Goal: Task Accomplishment & Management: Complete application form

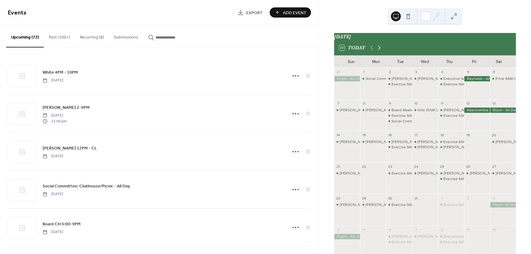
click at [379, 49] on icon at bounding box center [378, 47] width 7 height 7
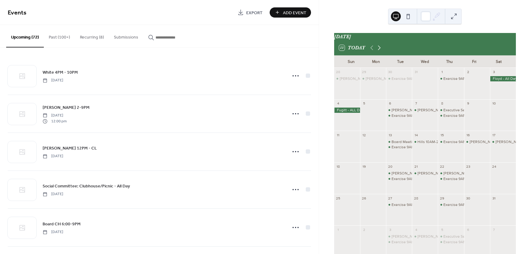
click at [379, 49] on icon at bounding box center [378, 47] width 7 height 7
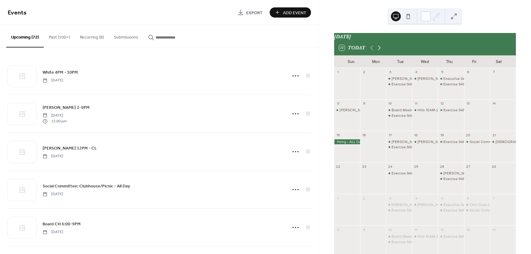
click at [379, 49] on icon at bounding box center [378, 47] width 7 height 7
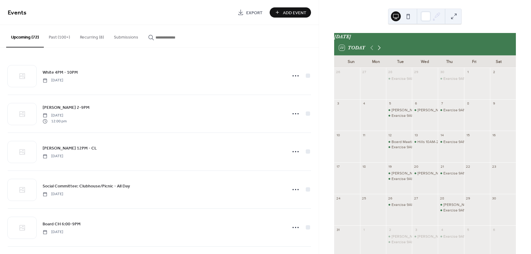
click at [379, 49] on icon at bounding box center [378, 47] width 7 height 7
click at [371, 50] on icon at bounding box center [371, 47] width 7 height 7
click at [496, 75] on div "6" at bounding box center [503, 72] width 26 height 8
click at [495, 80] on div at bounding box center [503, 86] width 26 height 21
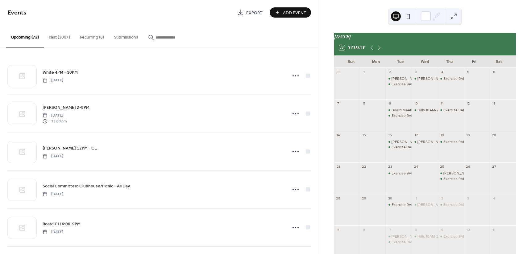
click at [293, 11] on span "Add Event" at bounding box center [294, 13] width 23 height 6
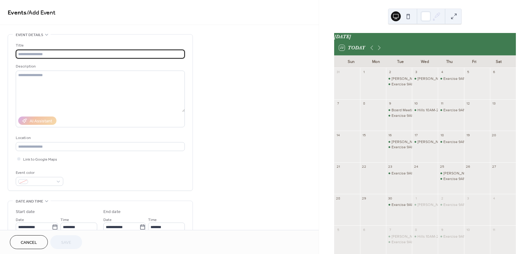
click at [34, 52] on input "text" at bounding box center [100, 54] width 169 height 9
click at [48, 53] on input "**********" at bounding box center [100, 54] width 169 height 9
type input "**********"
click at [54, 226] on icon at bounding box center [54, 227] width 5 height 5
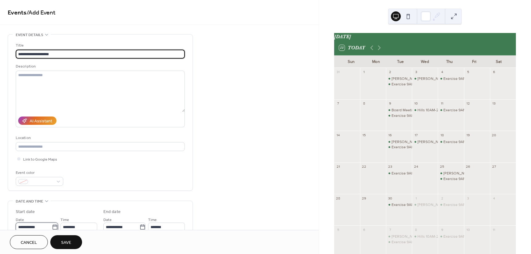
click at [52, 226] on input "**********" at bounding box center [34, 227] width 36 height 9
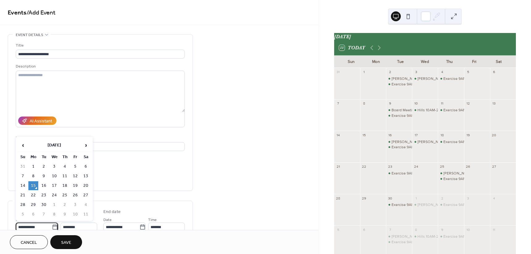
scroll to position [2, 0]
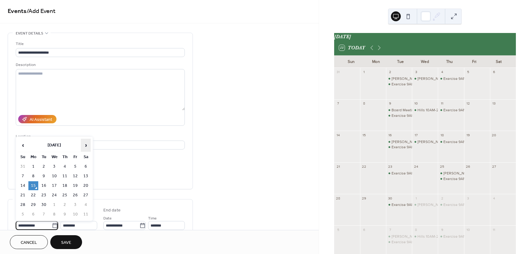
click at [86, 146] on span "›" at bounding box center [85, 145] width 9 height 12
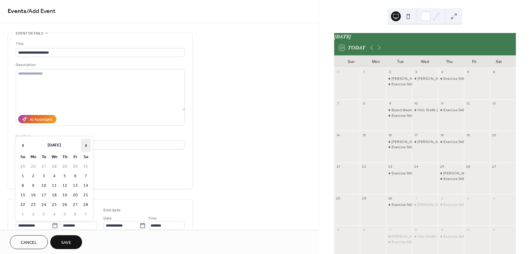
click at [86, 146] on span "›" at bounding box center [85, 145] width 9 height 12
click at [86, 167] on td "6" at bounding box center [86, 166] width 10 height 9
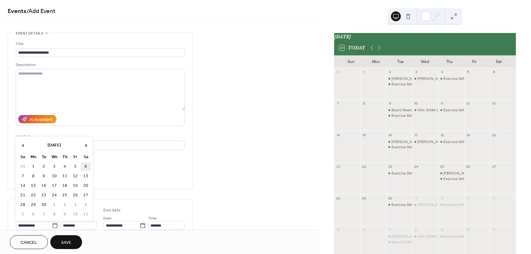
type input "**********"
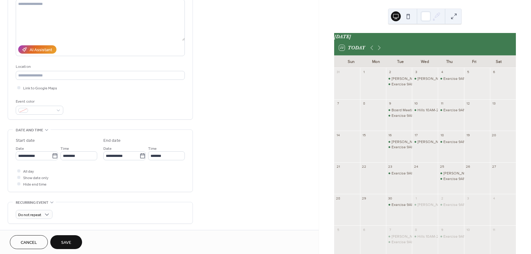
scroll to position [73, 0]
click at [38, 177] on span "Show date only" at bounding box center [35, 176] width 25 height 6
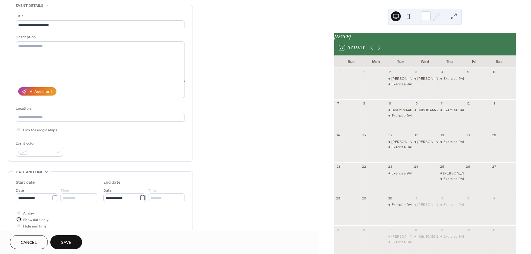
scroll to position [50, 0]
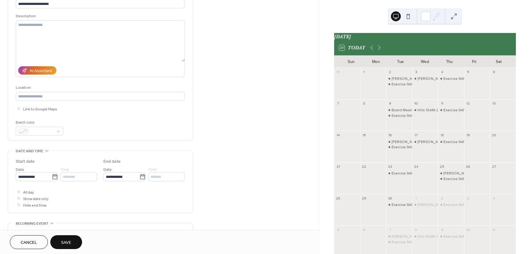
click at [70, 242] on span "Save" at bounding box center [66, 243] width 10 height 6
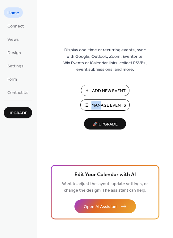
click at [101, 100] on div "Add New Event Manage Events 🚀 Upgrade" at bounding box center [105, 107] width 62 height 45
click at [101, 102] on span "Manage Events" at bounding box center [108, 105] width 35 height 6
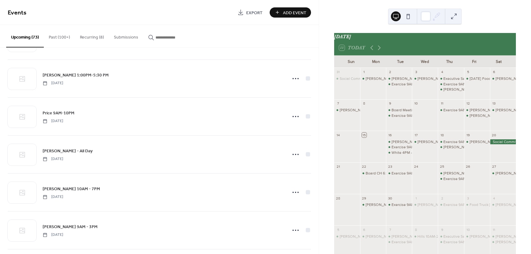
scroll to position [1036, 0]
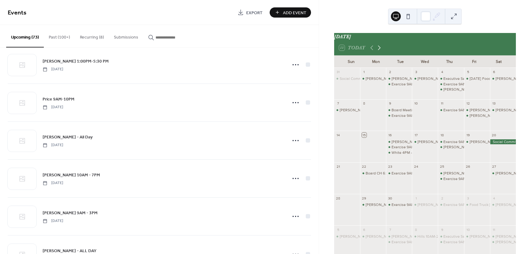
click at [378, 50] on icon at bounding box center [378, 47] width 7 height 7
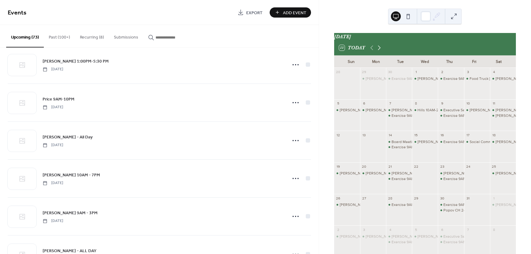
click at [378, 51] on icon at bounding box center [378, 47] width 7 height 7
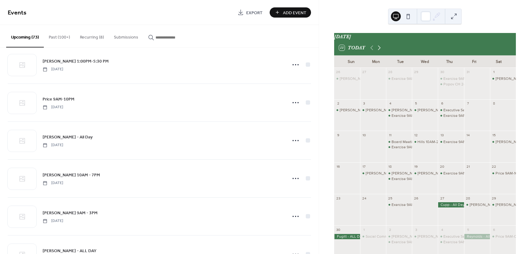
click at [378, 51] on icon at bounding box center [378, 47] width 7 height 7
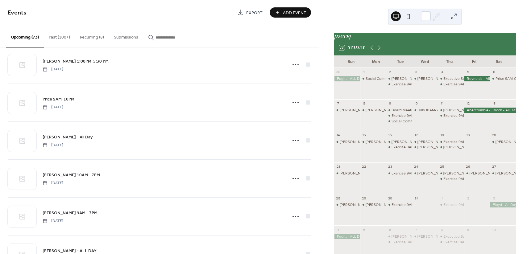
click at [420, 150] on div "[PERSON_NAME] 4PM-CL" at bounding box center [439, 147] width 44 height 5
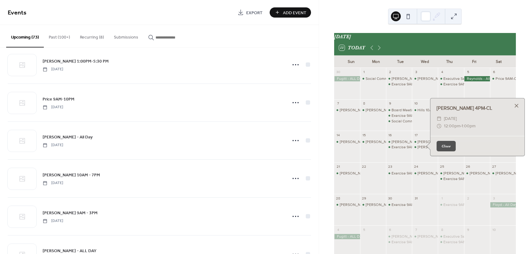
click at [516, 108] on div at bounding box center [516, 106] width 9 height 9
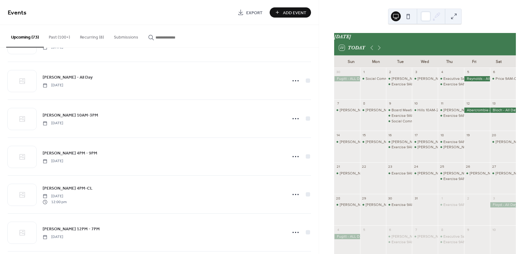
scroll to position [1598, 0]
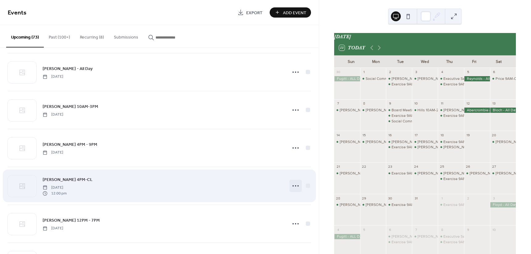
click at [293, 185] on icon at bounding box center [296, 186] width 10 height 10
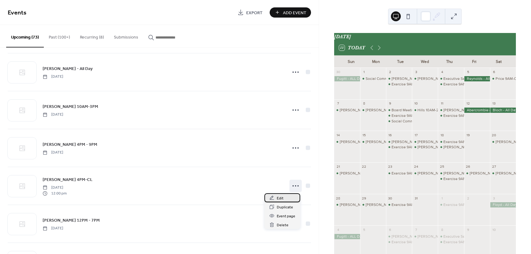
click at [276, 200] on div "Edit" at bounding box center [282, 197] width 36 height 9
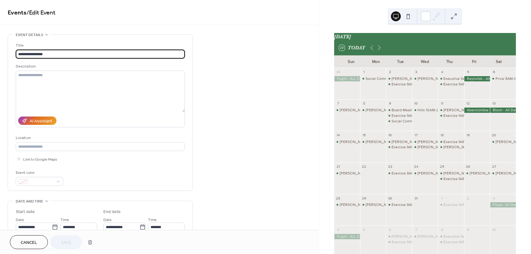
click at [27, 55] on input "**********" at bounding box center [100, 54] width 169 height 9
type input "**********"
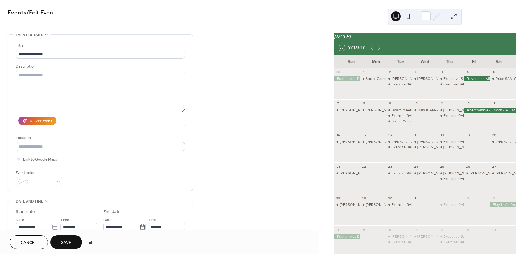
click at [64, 241] on span "Save" at bounding box center [66, 243] width 10 height 6
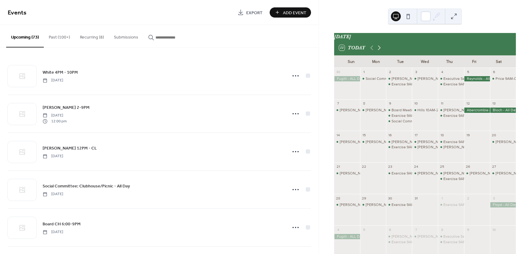
click at [379, 49] on icon at bounding box center [378, 47] width 7 height 7
